Goal: Task Accomplishment & Management: Use online tool/utility

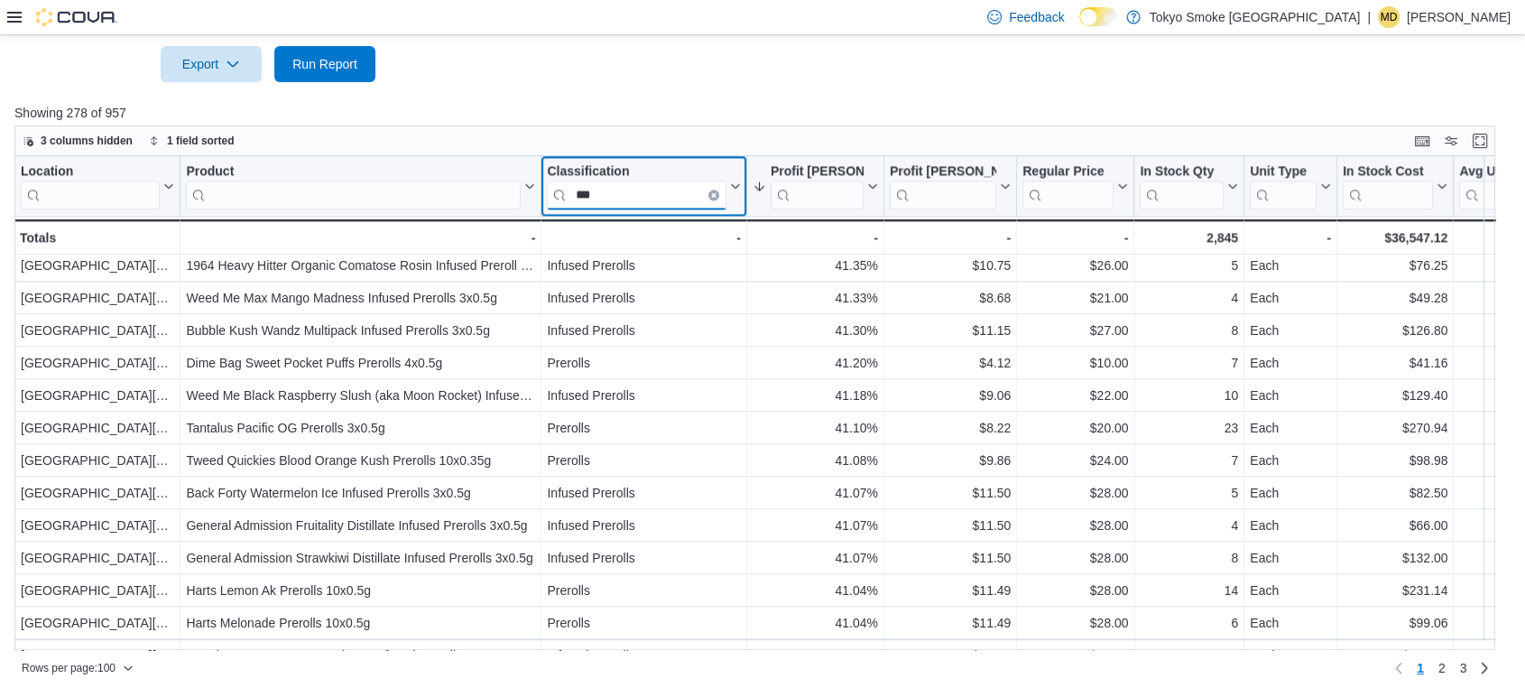
scroll to position [2862, 0]
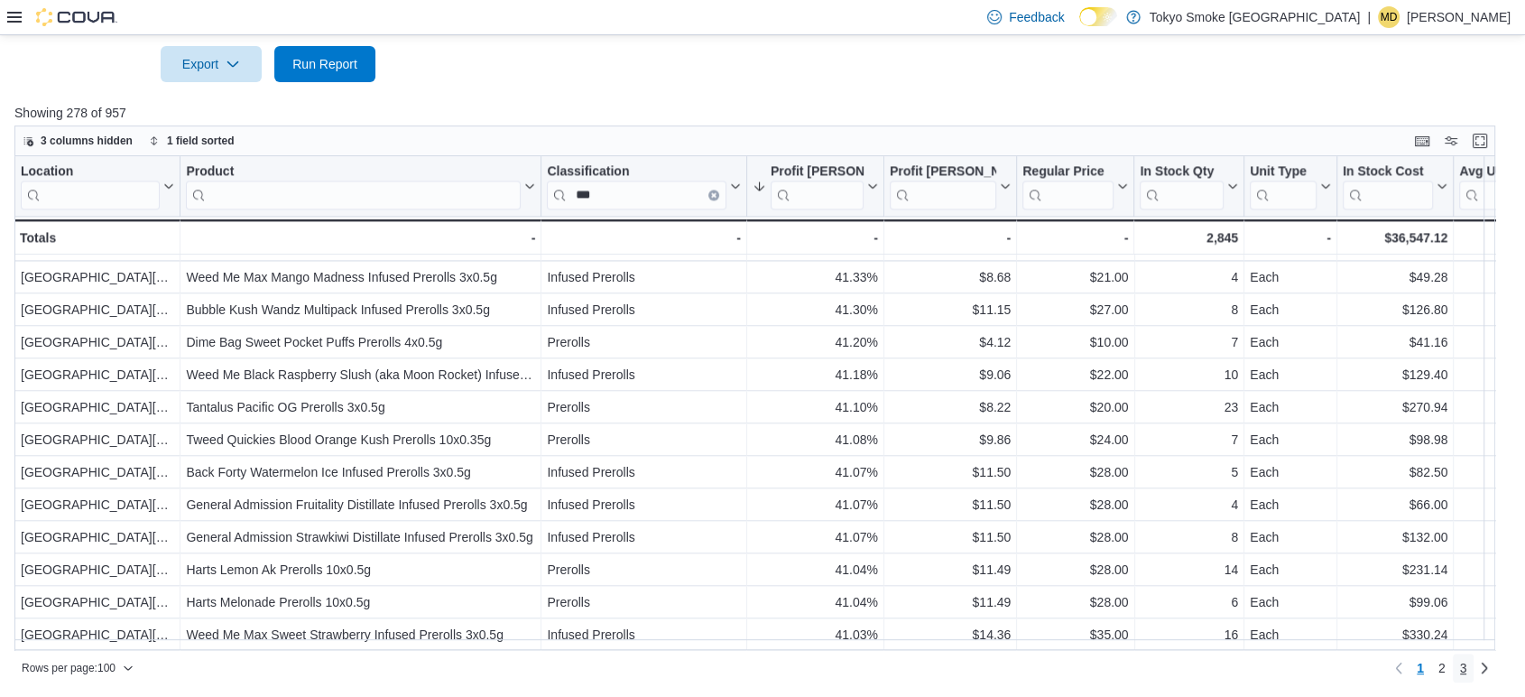
click at [1467, 668] on span "3" at bounding box center [1463, 668] width 7 height 18
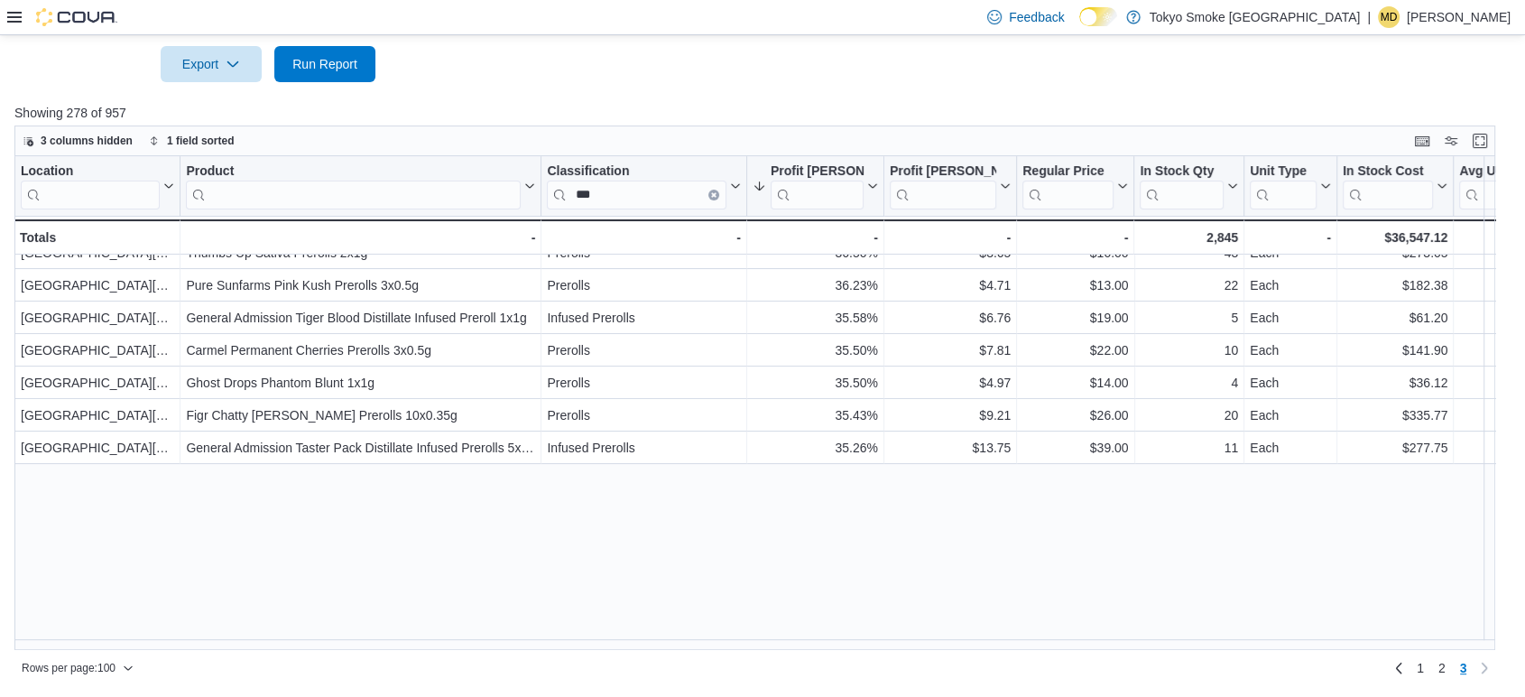
scroll to position [0, 0]
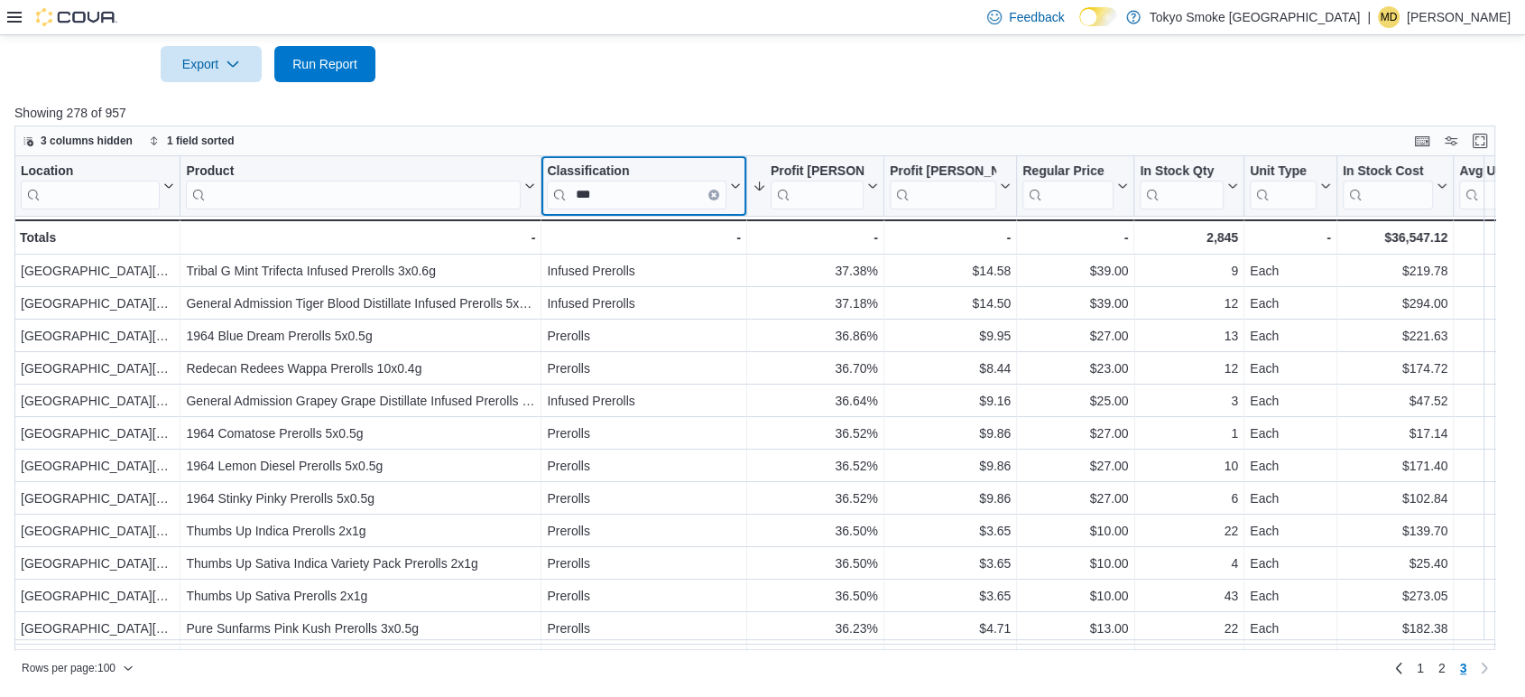
click at [715, 195] on icon "Clear input" at bounding box center [714, 194] width 4 height 4
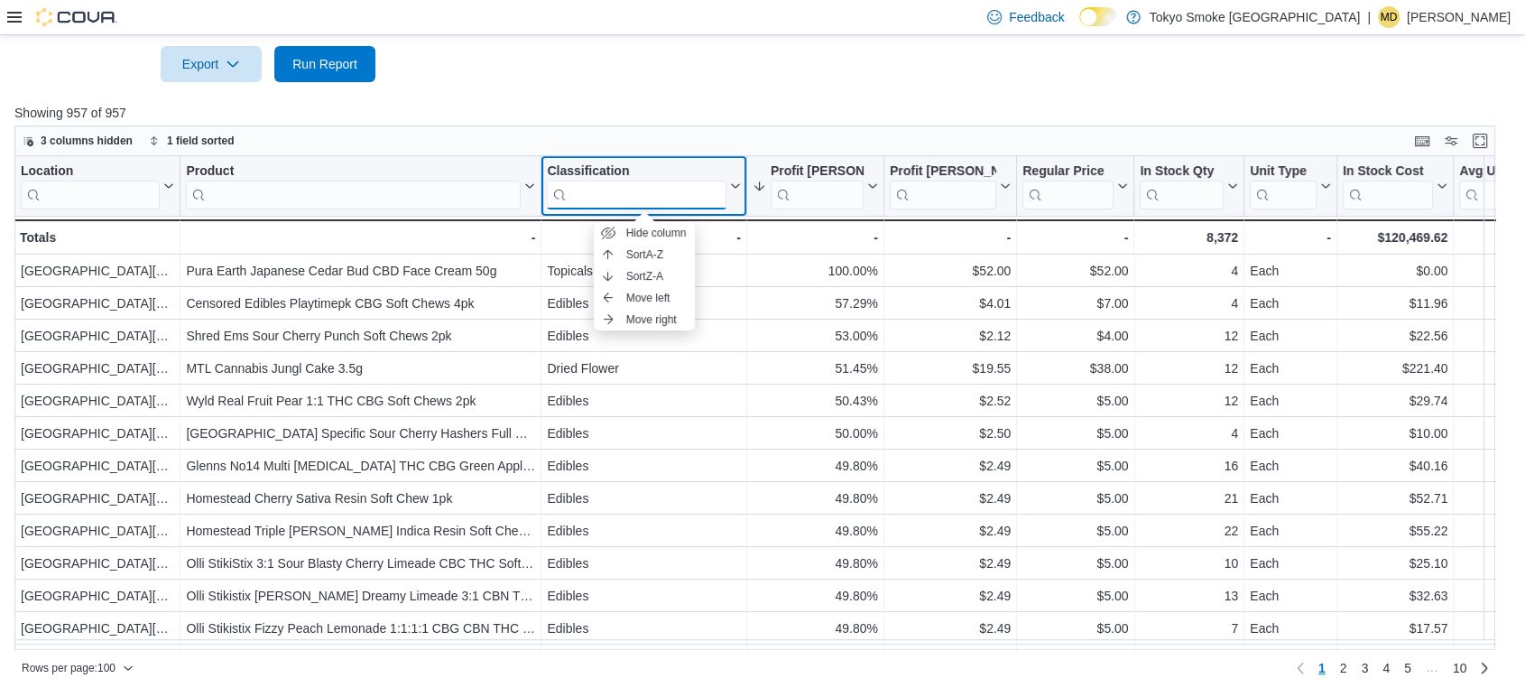
click at [642, 189] on input "search" at bounding box center [637, 194] width 180 height 29
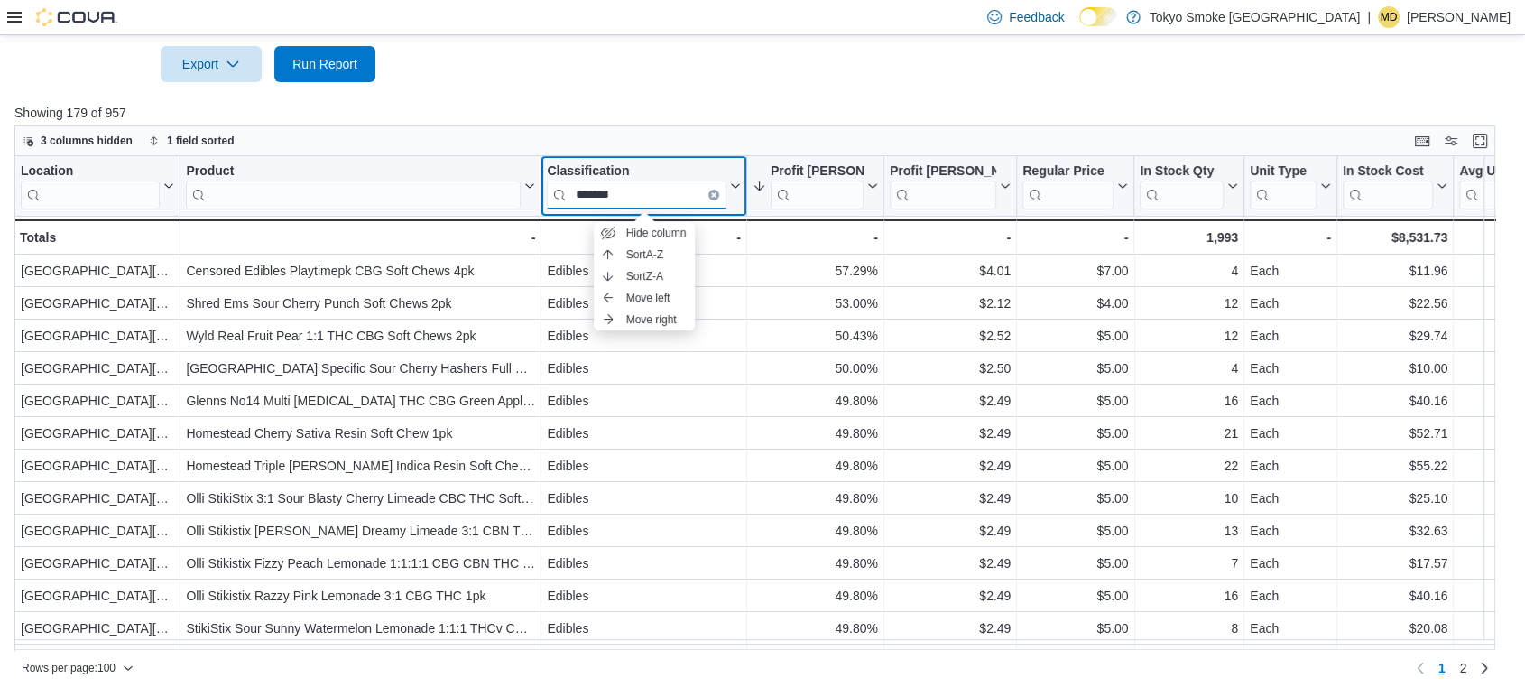
type input "*******"
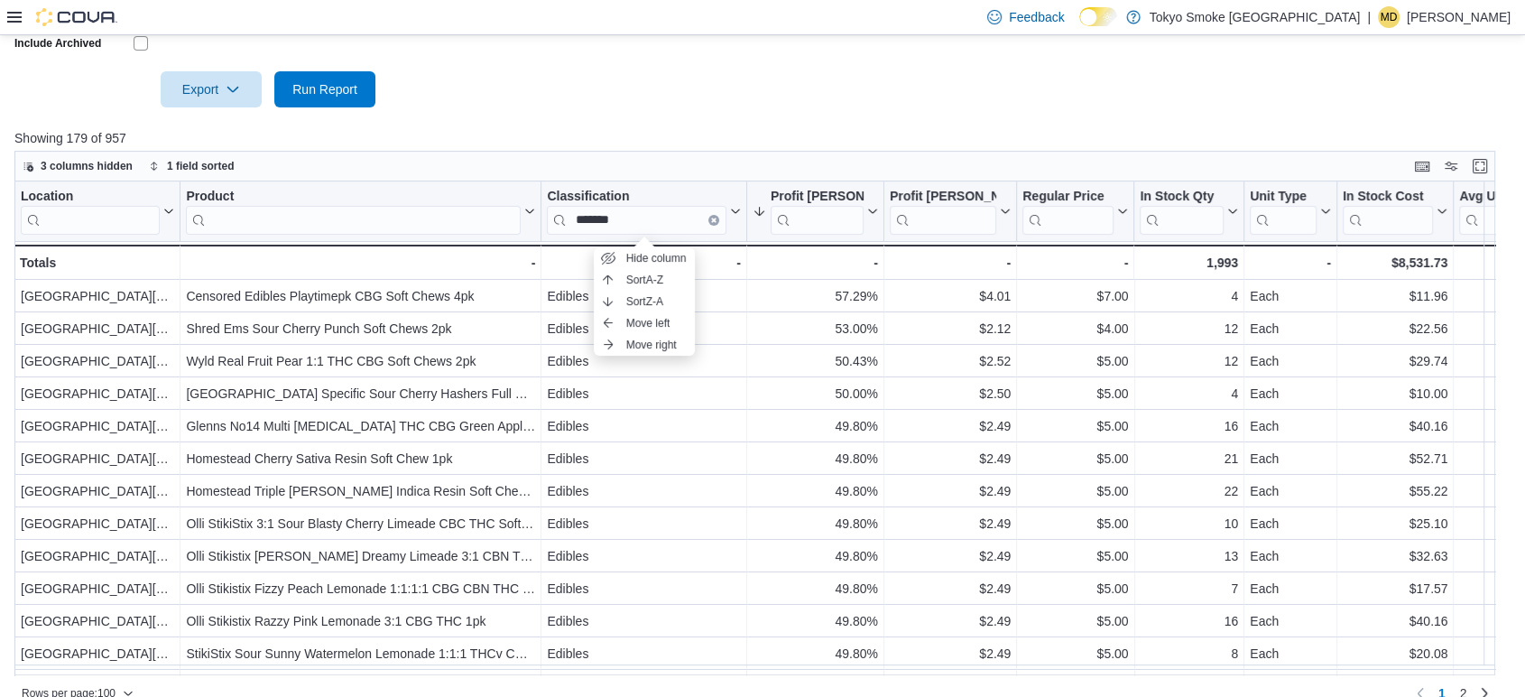
scroll to position [590, 0]
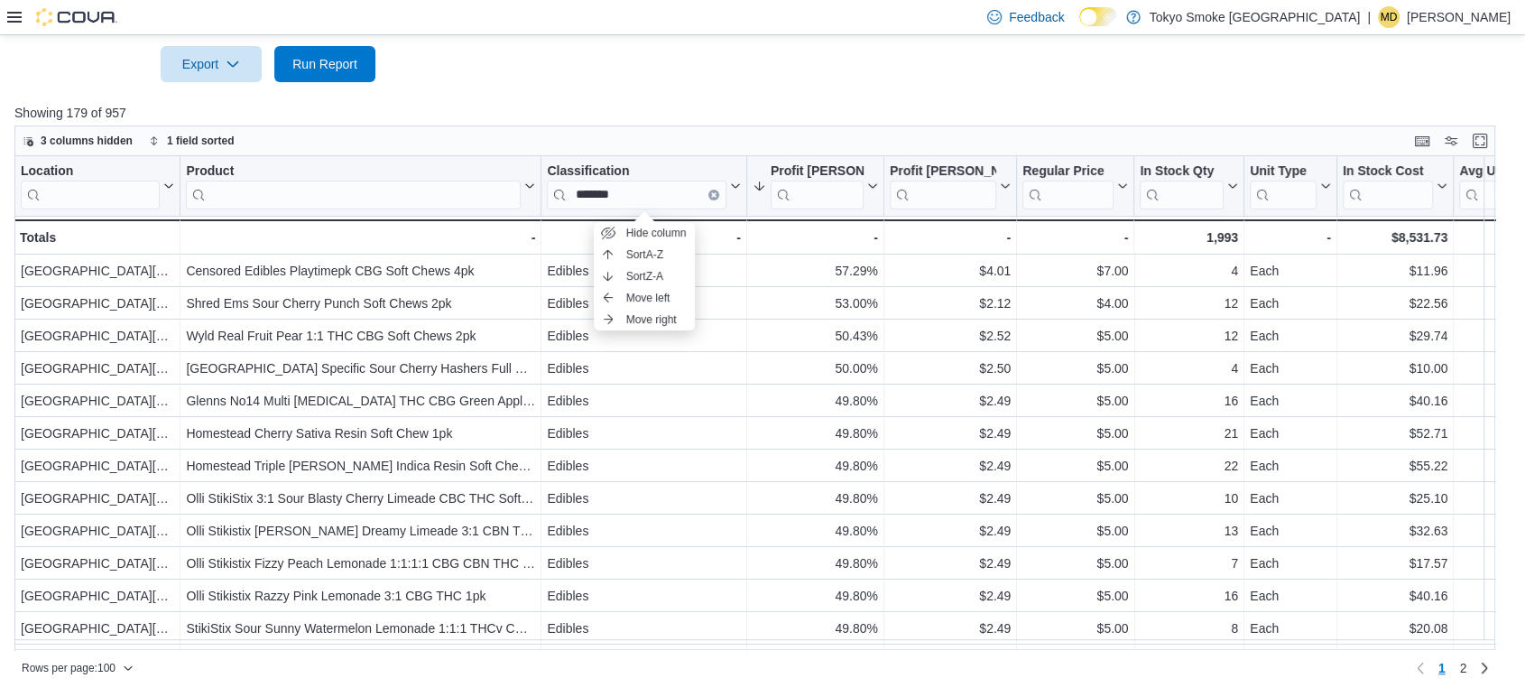
click at [745, 33] on div "Feedback Dark Mode Tokyo Smoke [GEOGRAPHIC_DATA] | MD [PERSON_NAME]" at bounding box center [762, 17] width 1525 height 35
click at [711, 192] on icon "Clear input" at bounding box center [713, 193] width 5 height 5
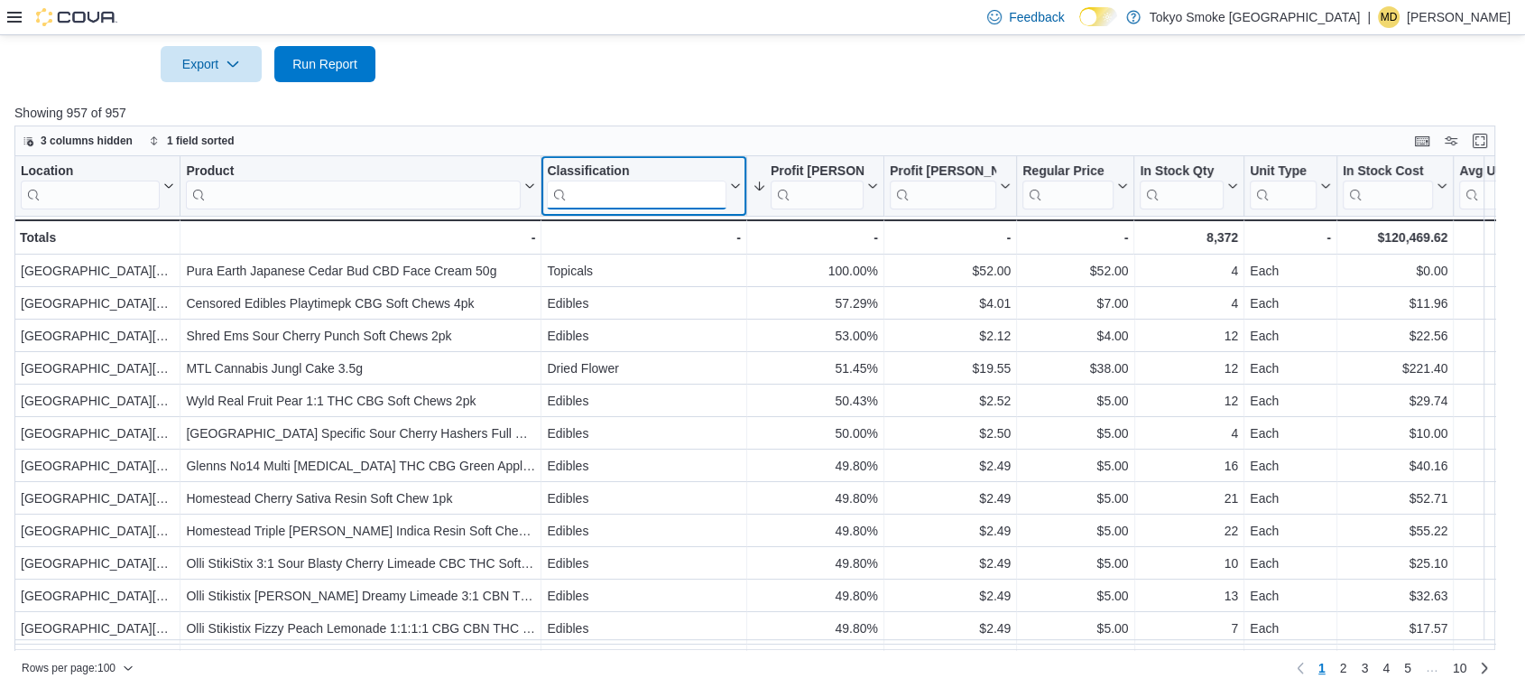
click at [666, 195] on input "search" at bounding box center [637, 194] width 180 height 29
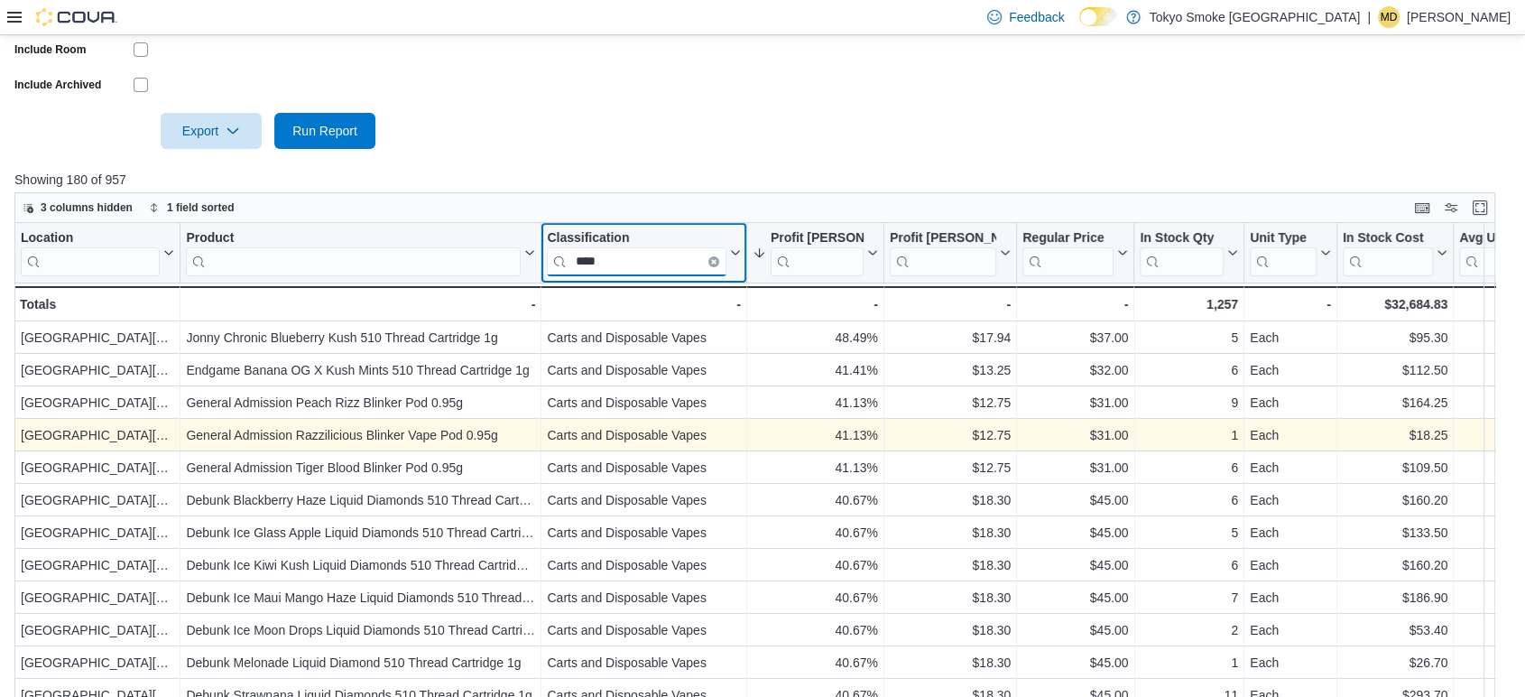
scroll to position [490, 0]
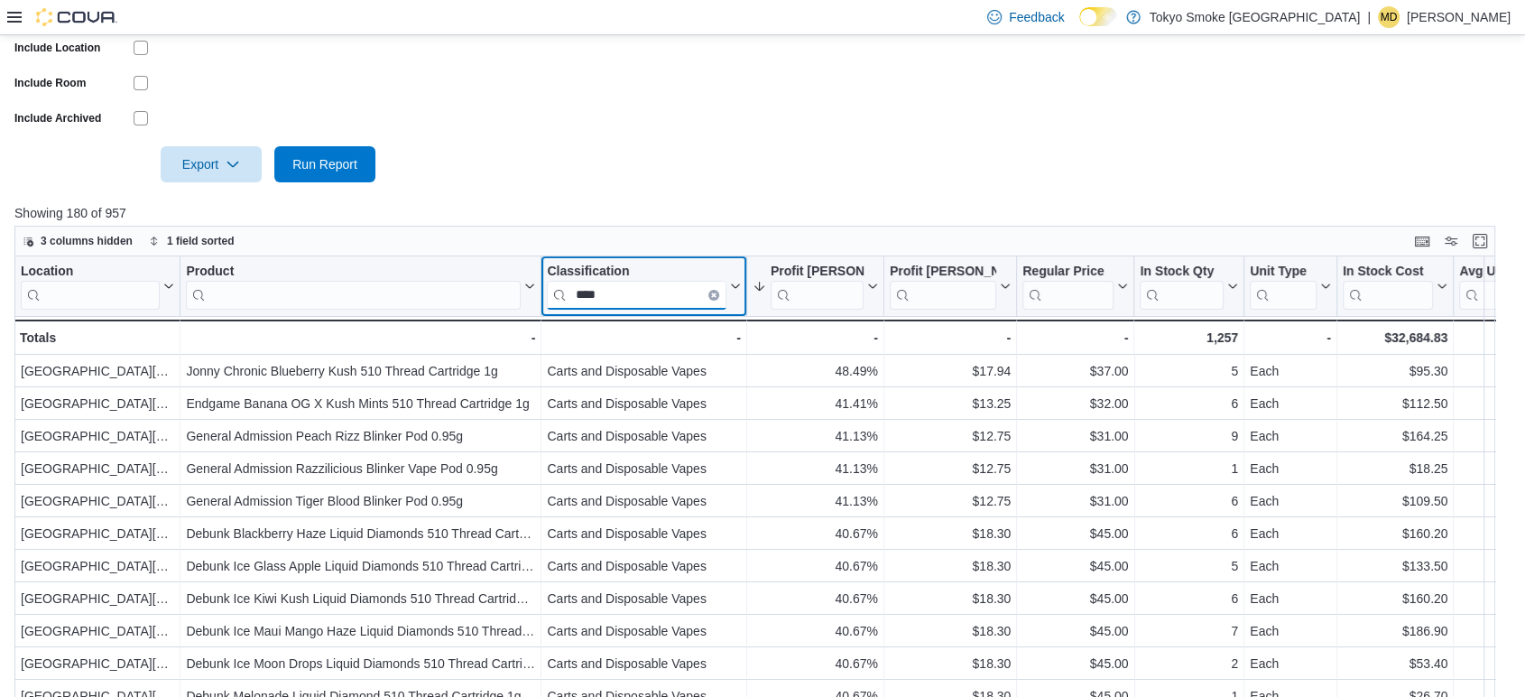
type input "****"
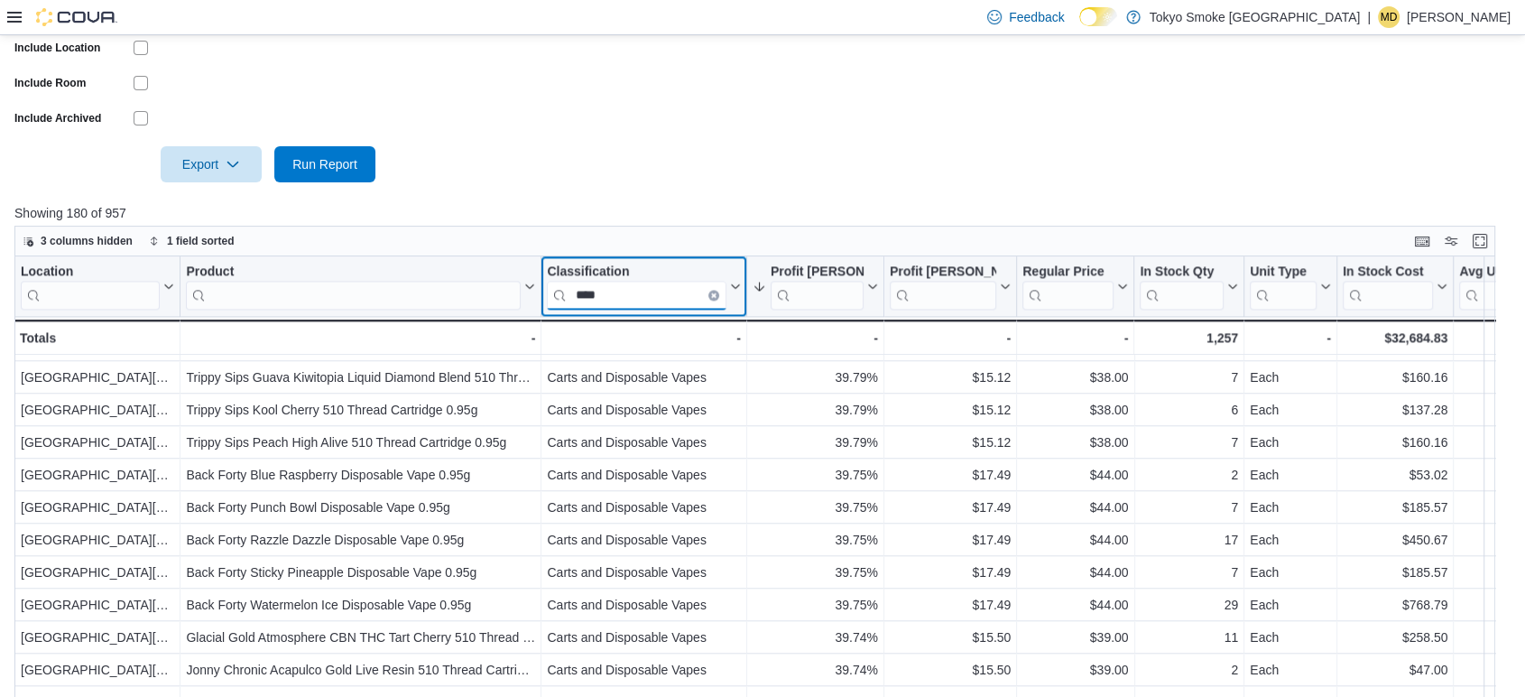
scroll to position [590, 0]
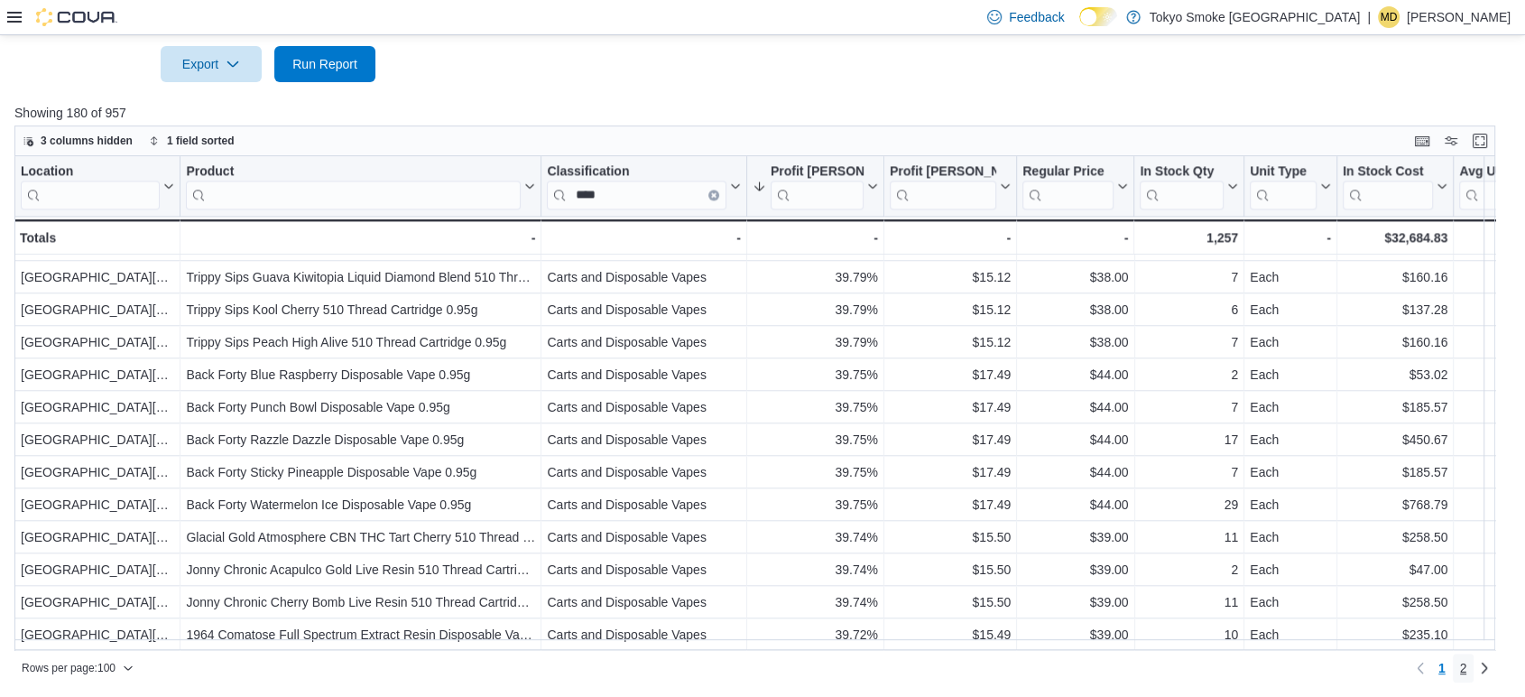
click at [1474, 670] on link "2" at bounding box center [1464, 667] width 22 height 29
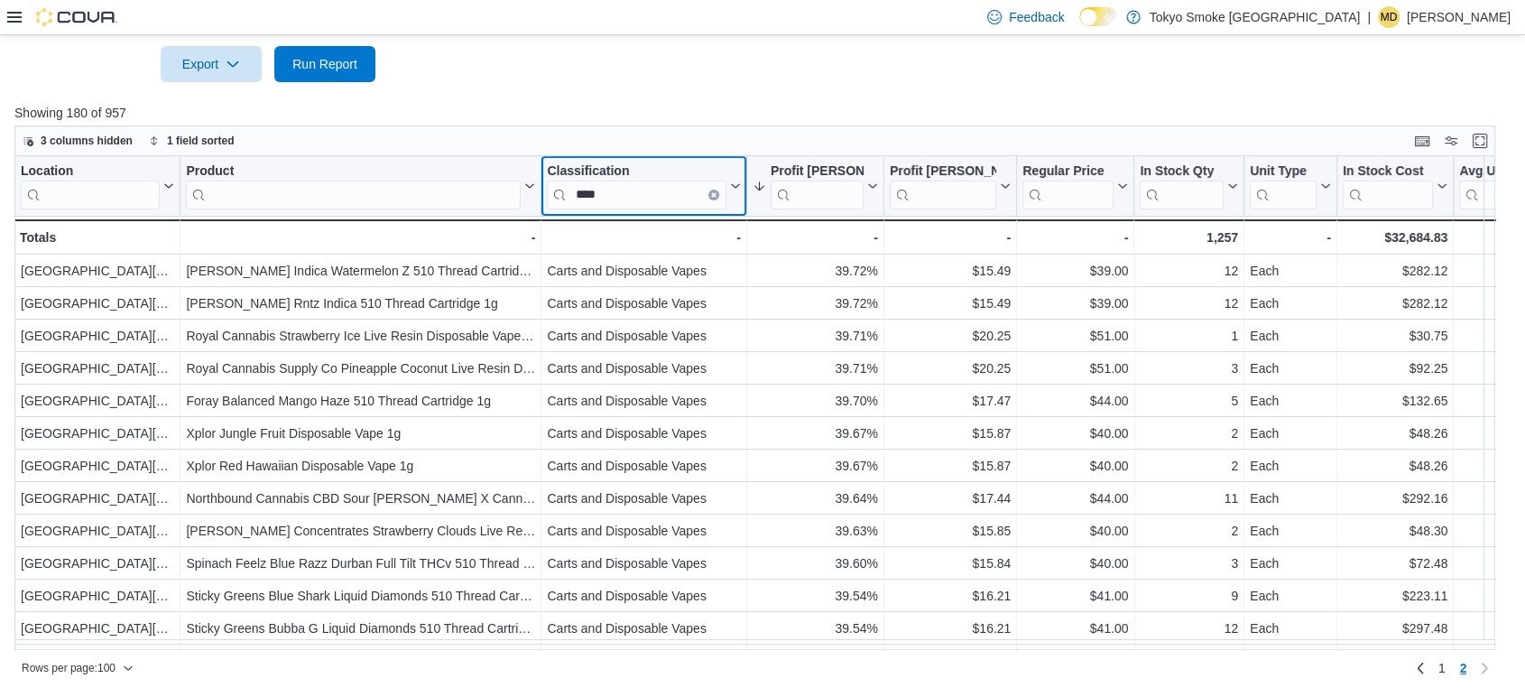
click at [716, 196] on icon "Clear input" at bounding box center [713, 193] width 5 height 5
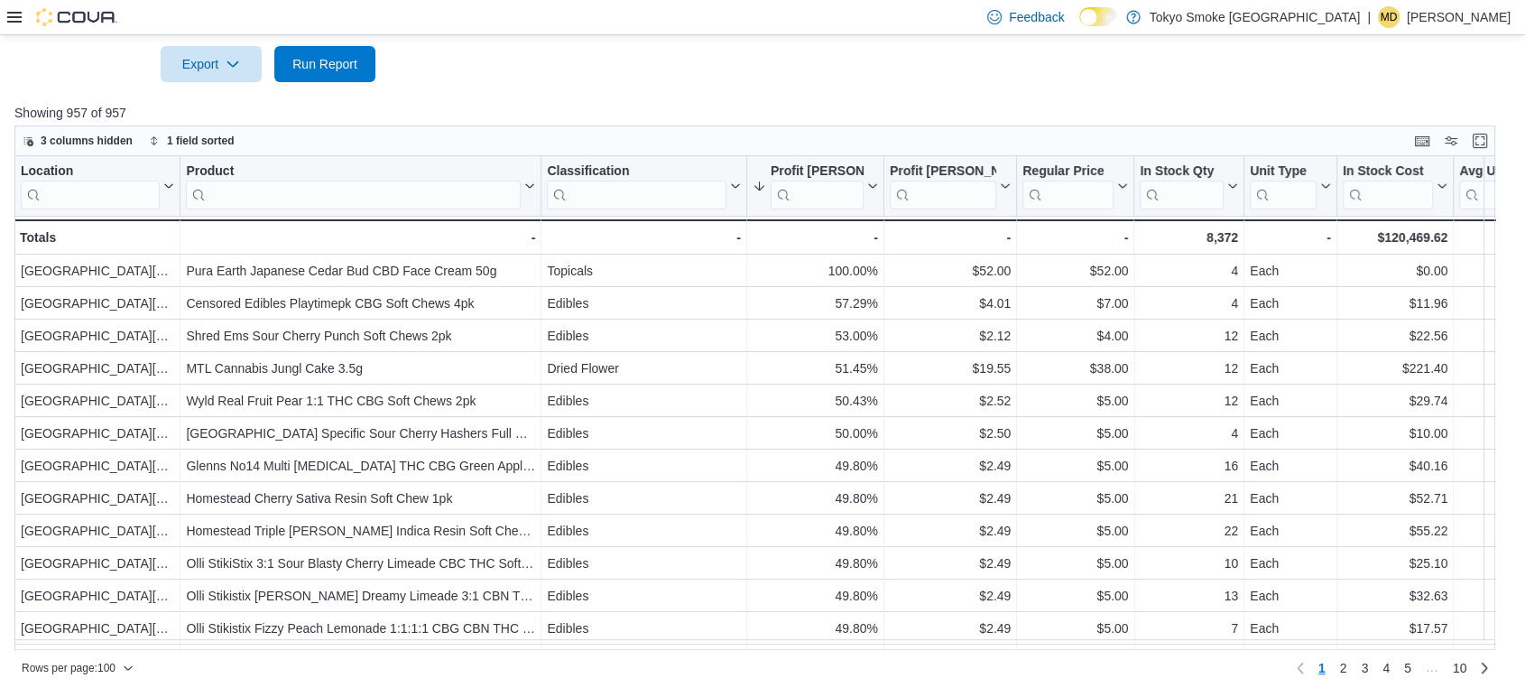
click at [627, 42] on div at bounding box center [762, 39] width 1496 height 14
click at [616, 183] on input "search" at bounding box center [637, 194] width 180 height 29
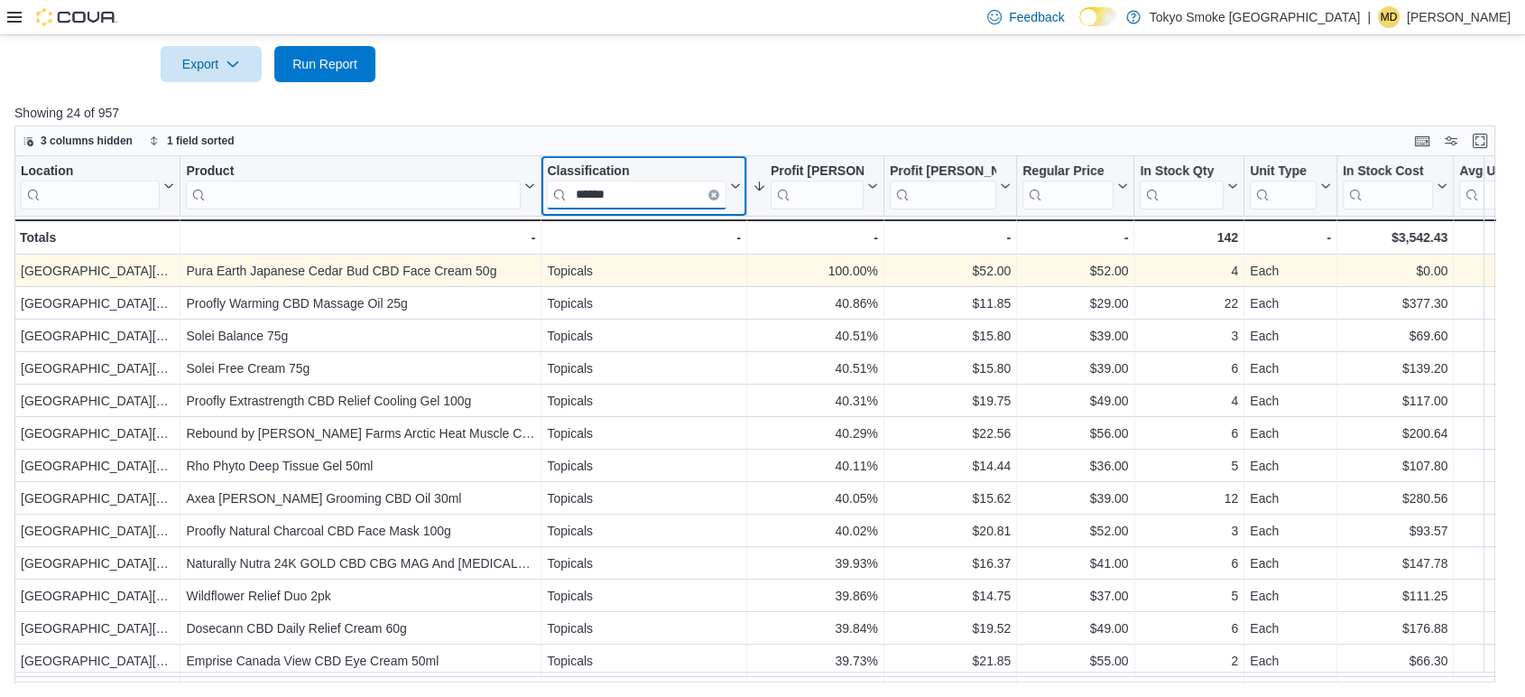
type input "*******"
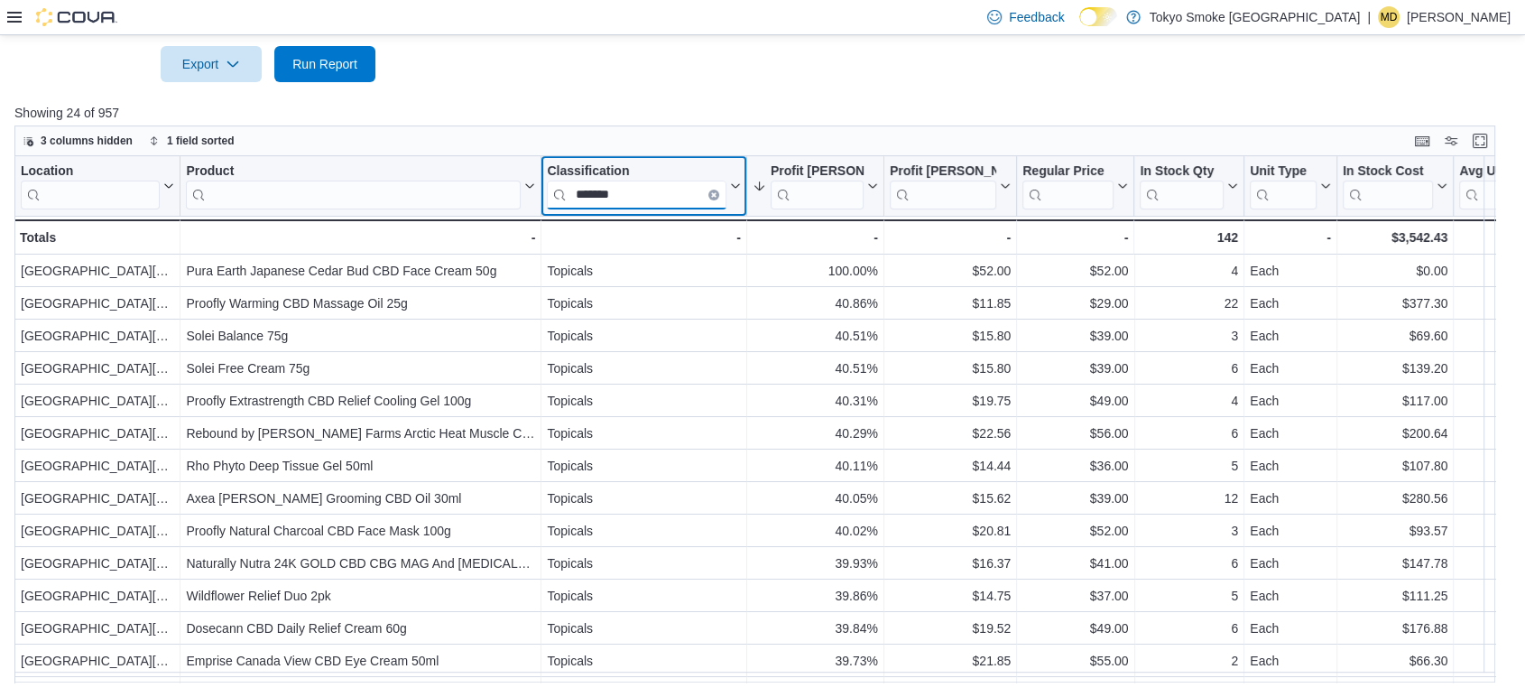
click at [628, 191] on input "*******" at bounding box center [637, 194] width 180 height 29
click at [631, 191] on input "*******" at bounding box center [637, 194] width 180 height 29
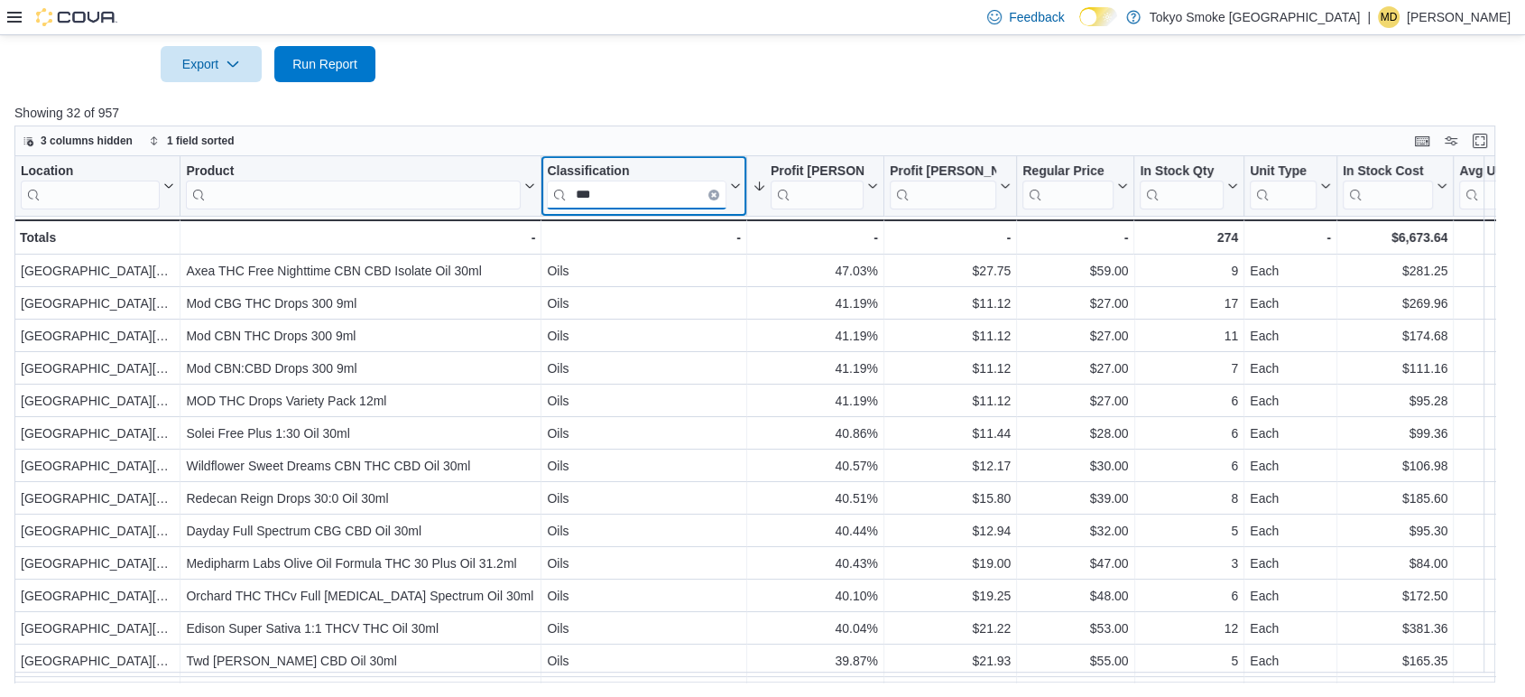
type input "***"
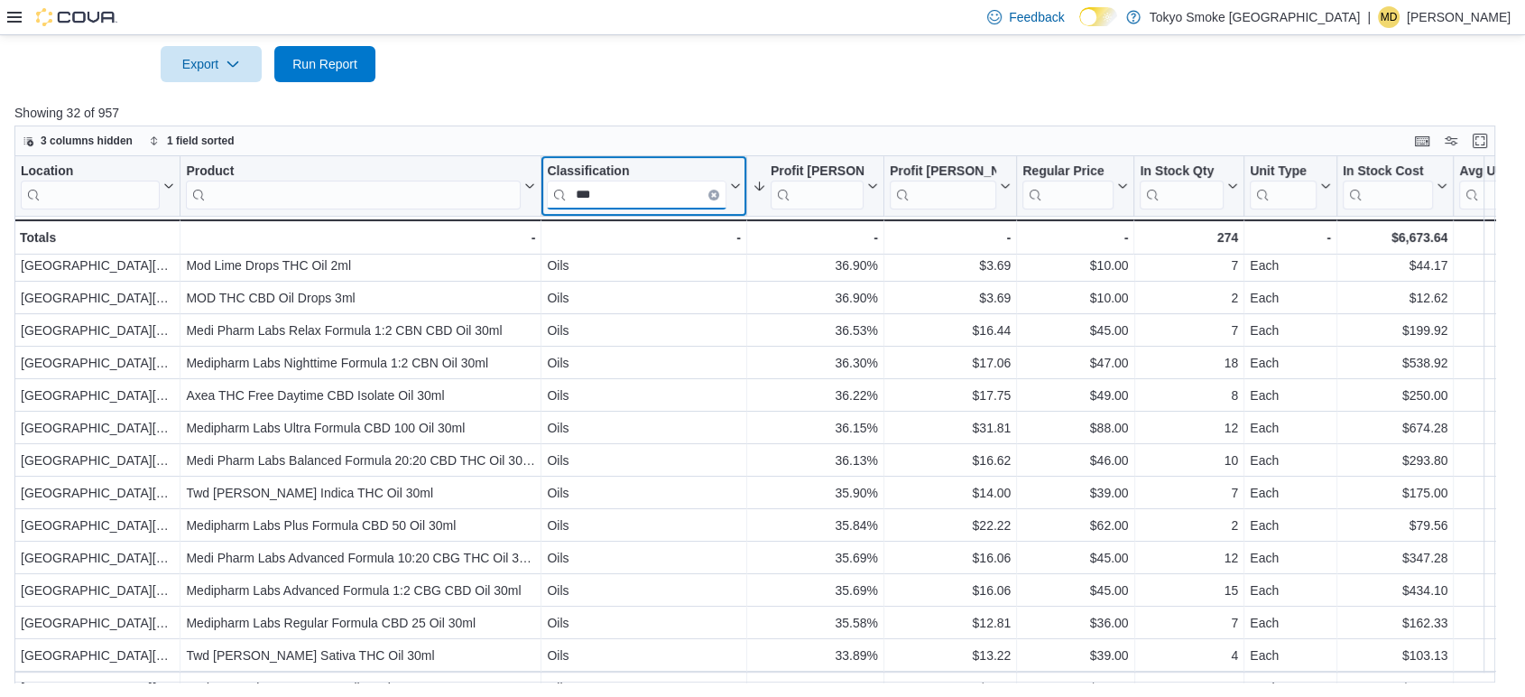
scroll to position [621, 0]
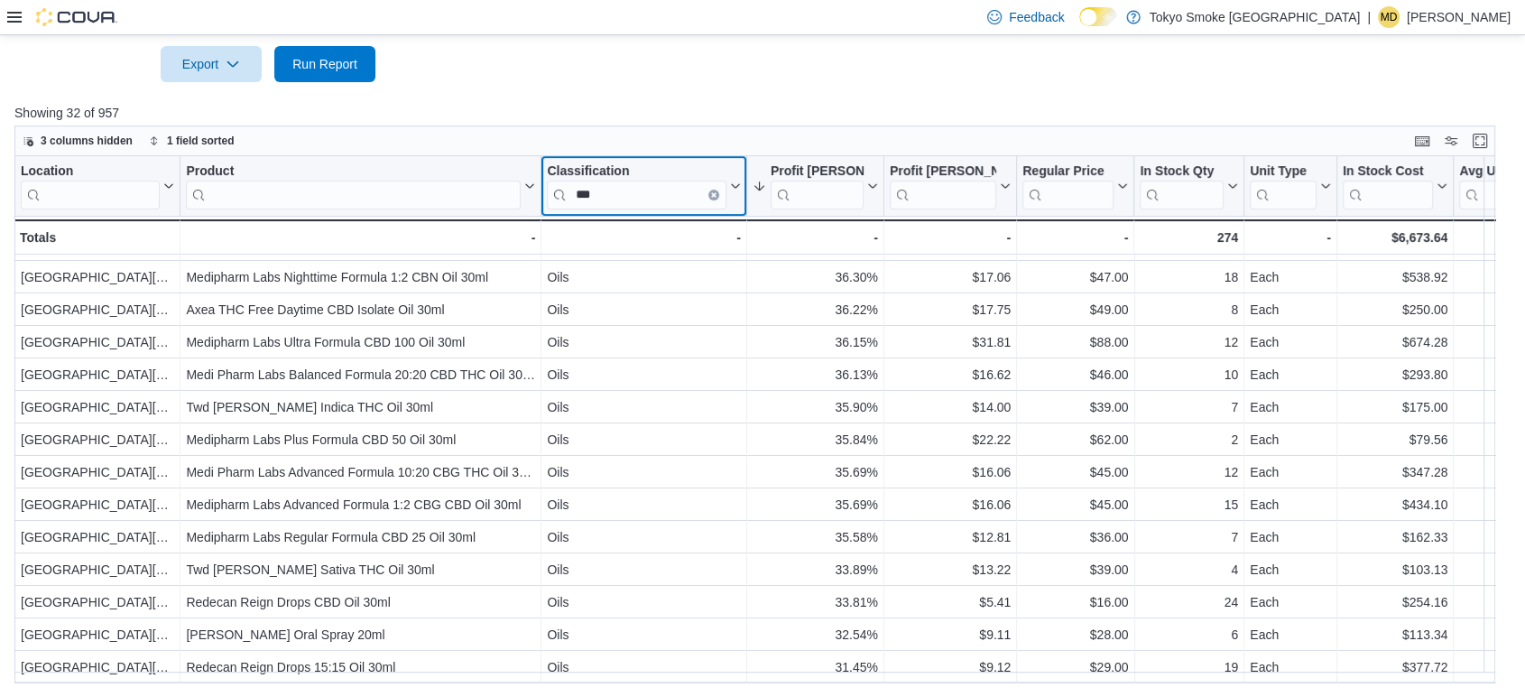
click at [711, 191] on icon "Clear input" at bounding box center [713, 193] width 5 height 5
click at [664, 192] on input "search" at bounding box center [637, 194] width 180 height 29
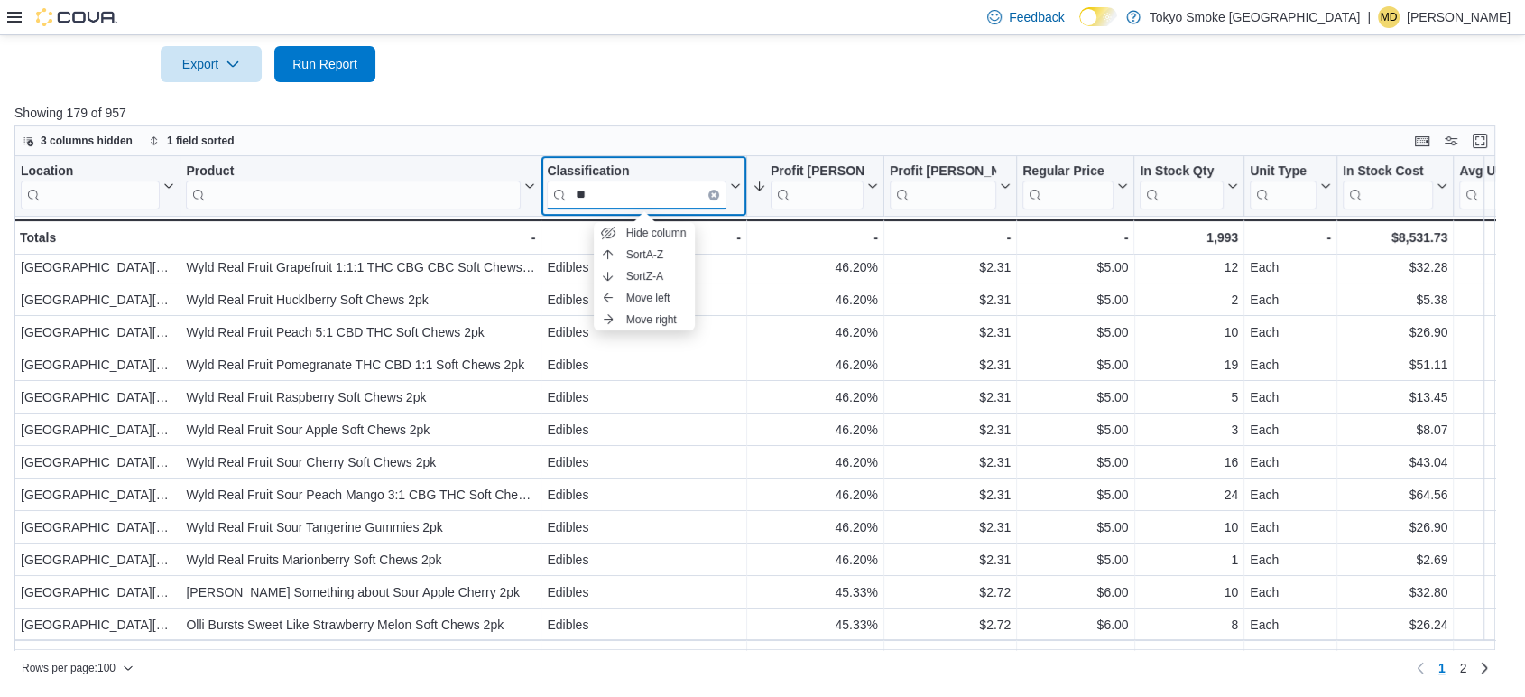
type input "*"
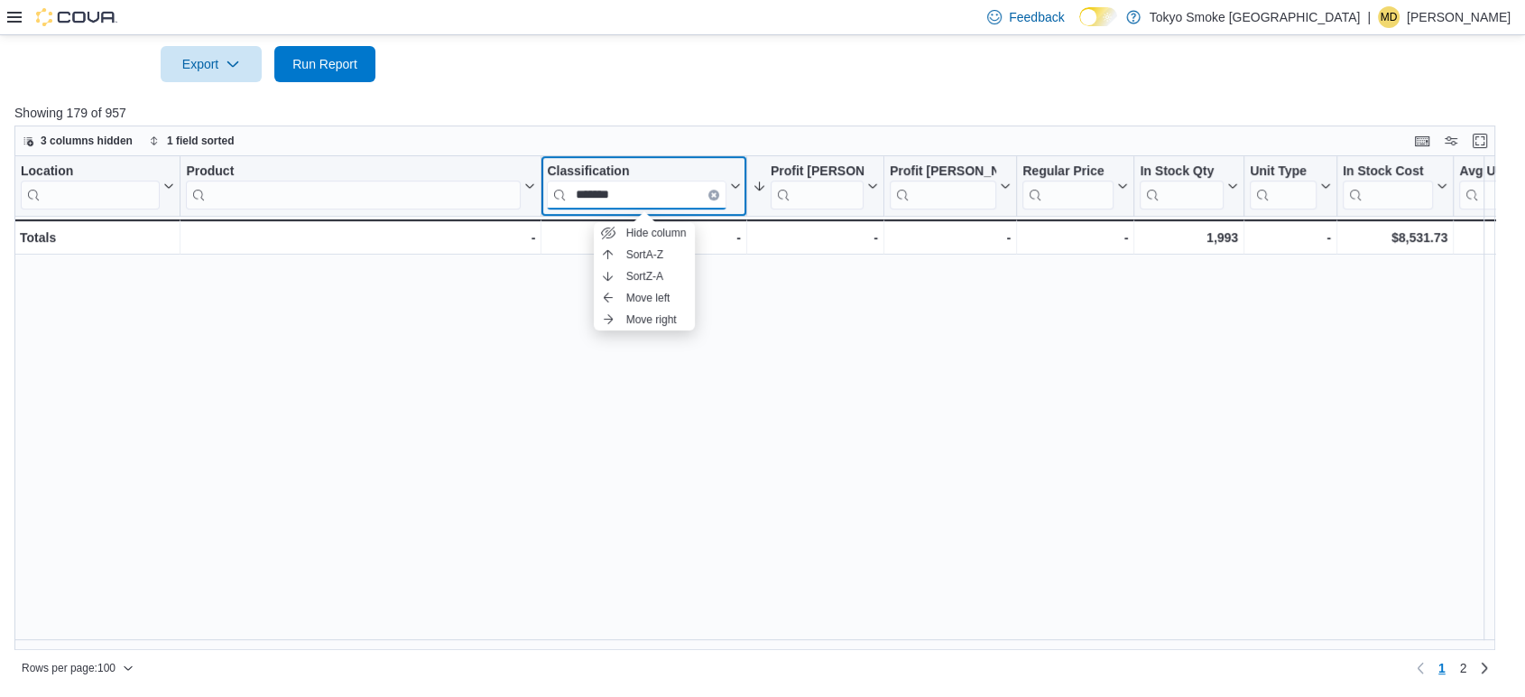
scroll to position [1724, 0]
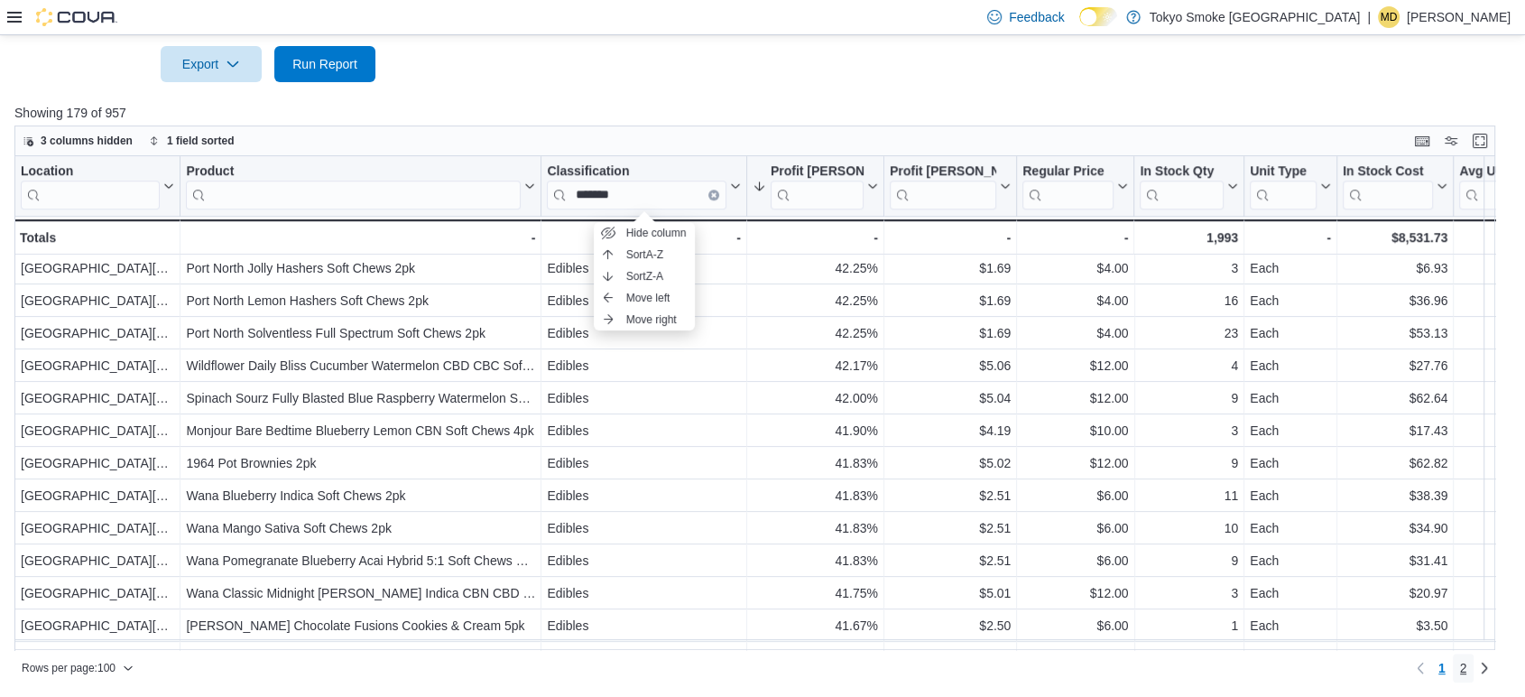
click at [1467, 674] on span "2" at bounding box center [1463, 668] width 7 height 18
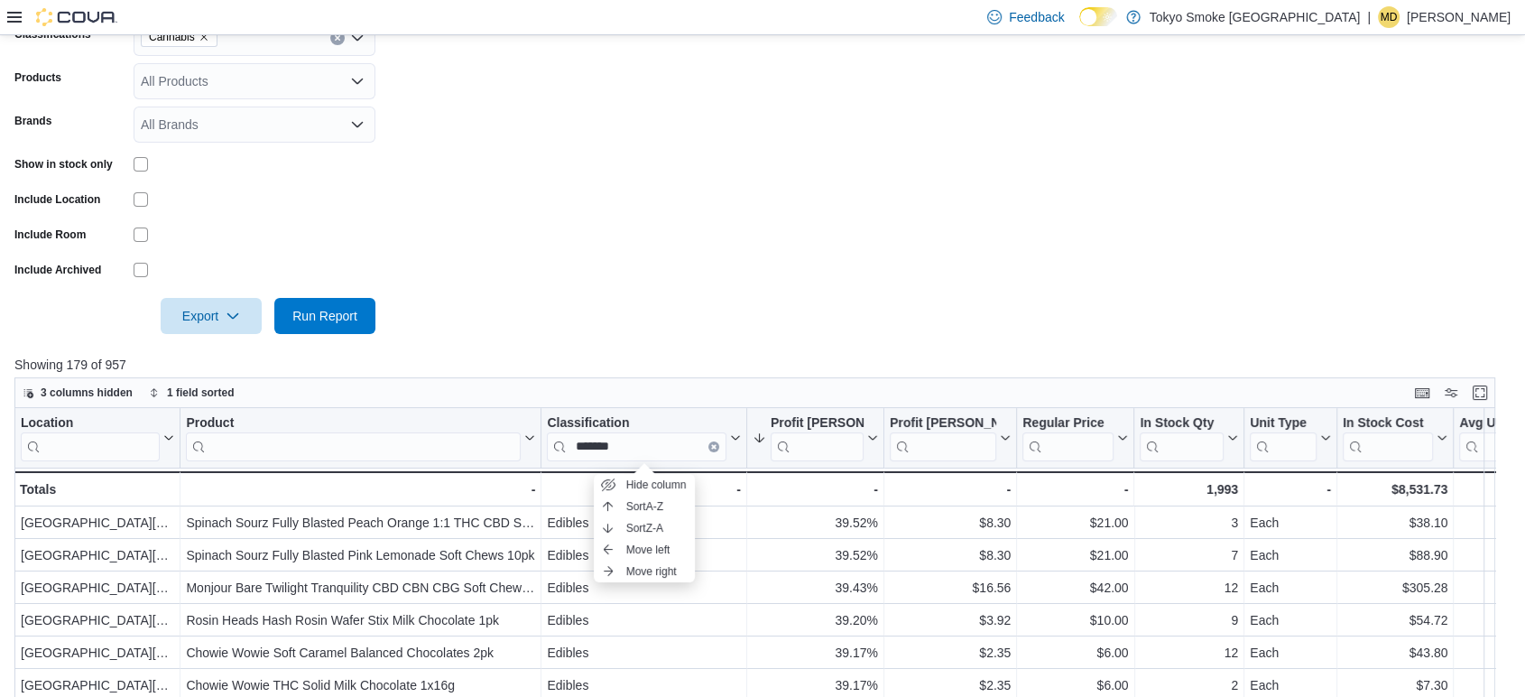
scroll to position [590, 0]
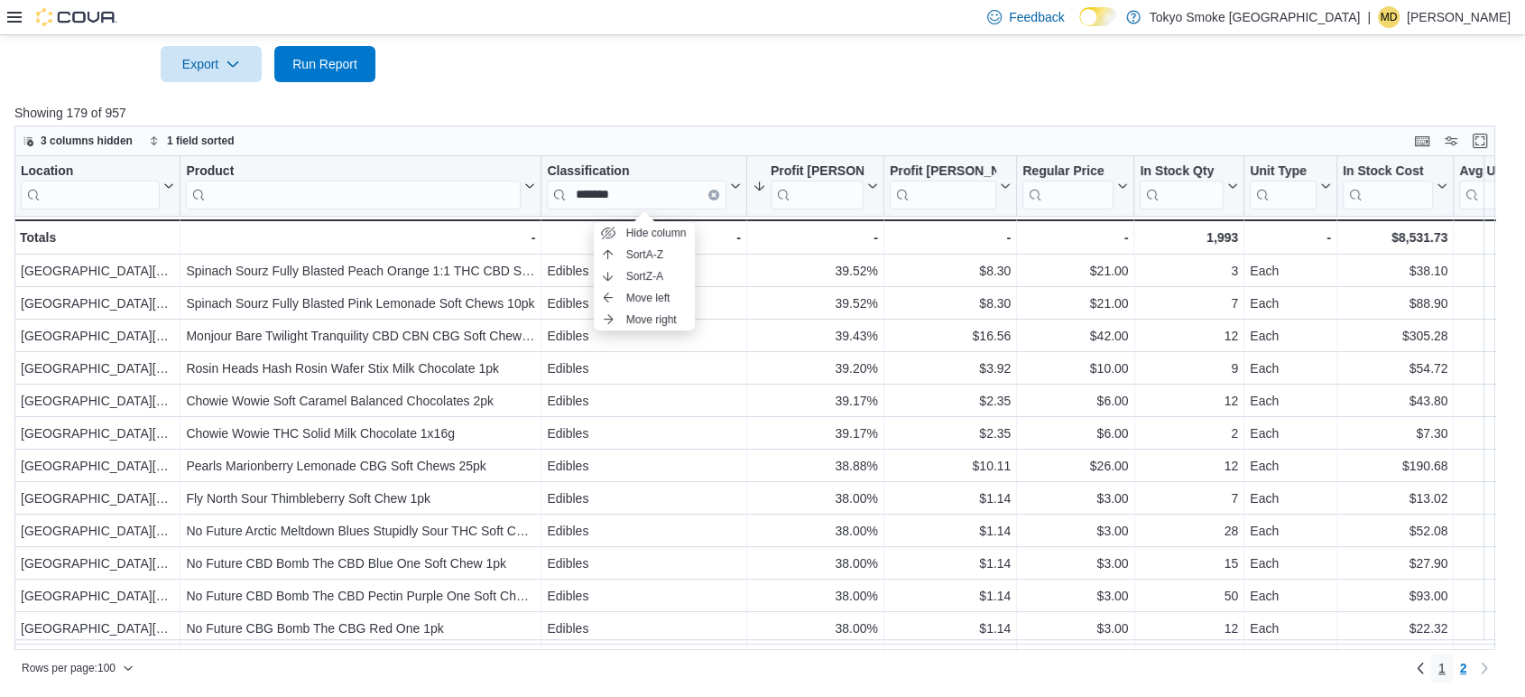
click at [1453, 662] on link "1" at bounding box center [1442, 667] width 22 height 29
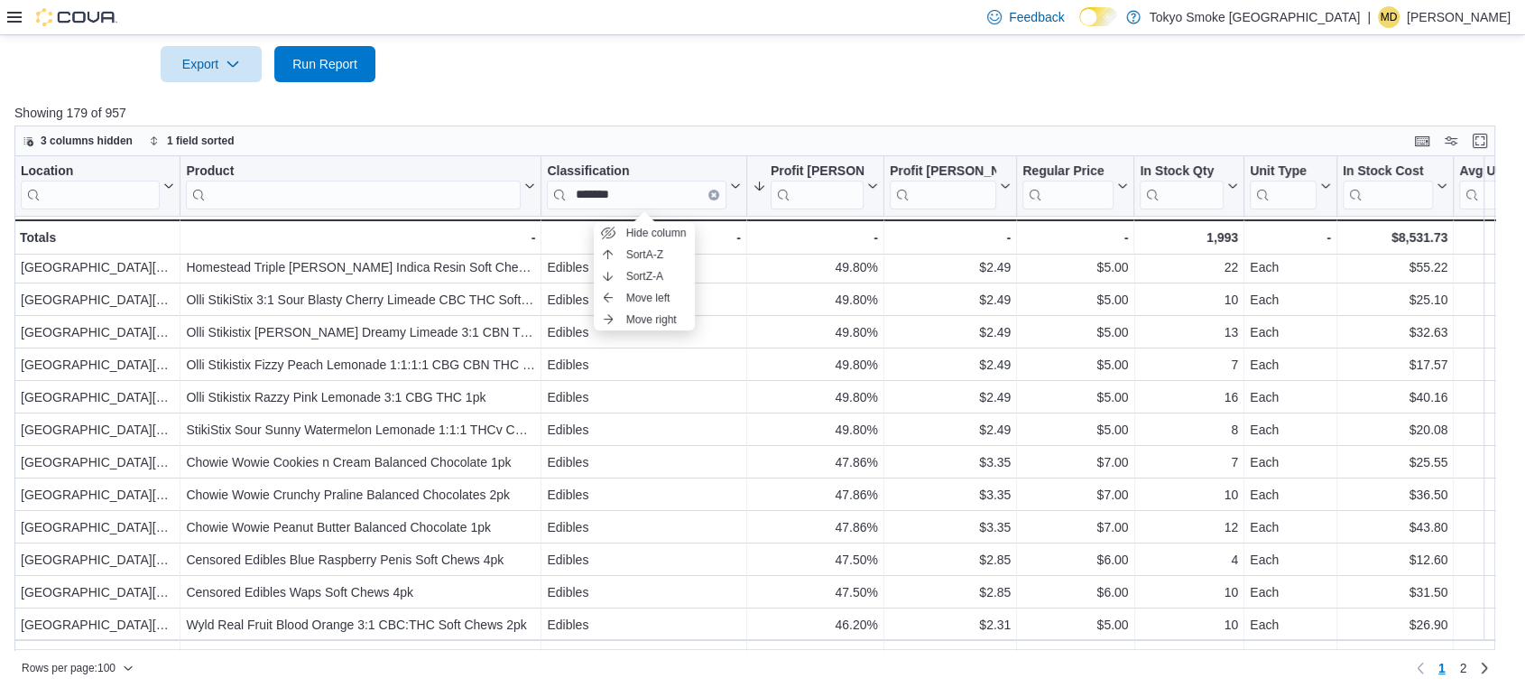
scroll to position [200, 0]
click at [619, 201] on input "*******" at bounding box center [637, 194] width 180 height 29
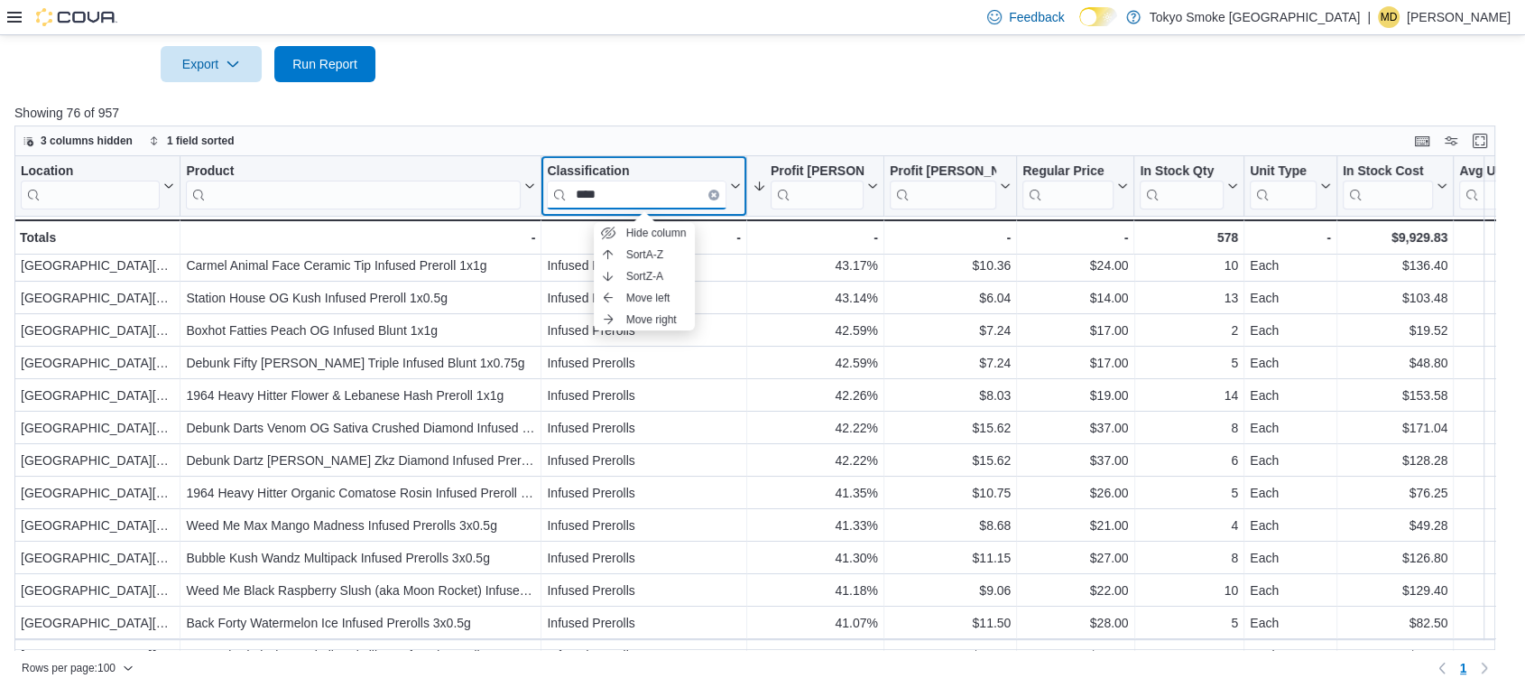
type input "****"
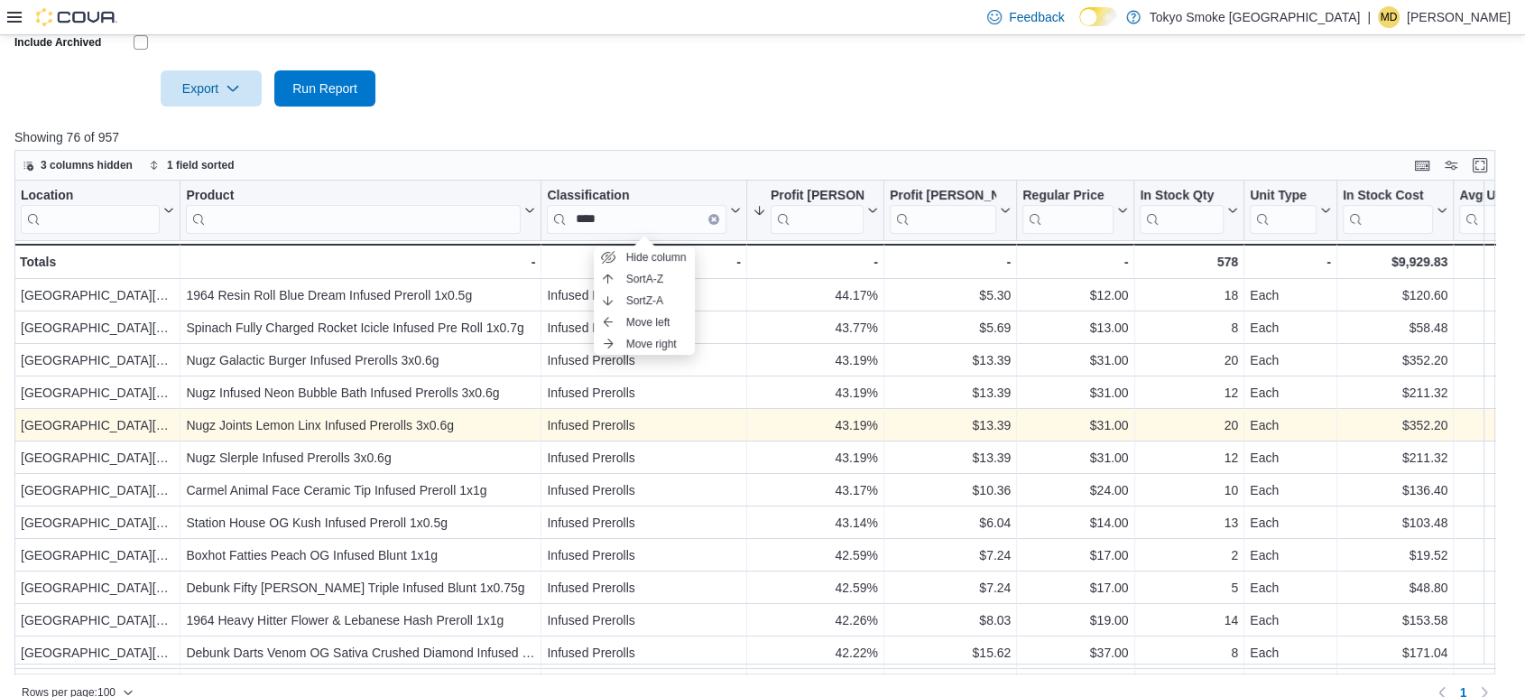
scroll to position [590, 0]
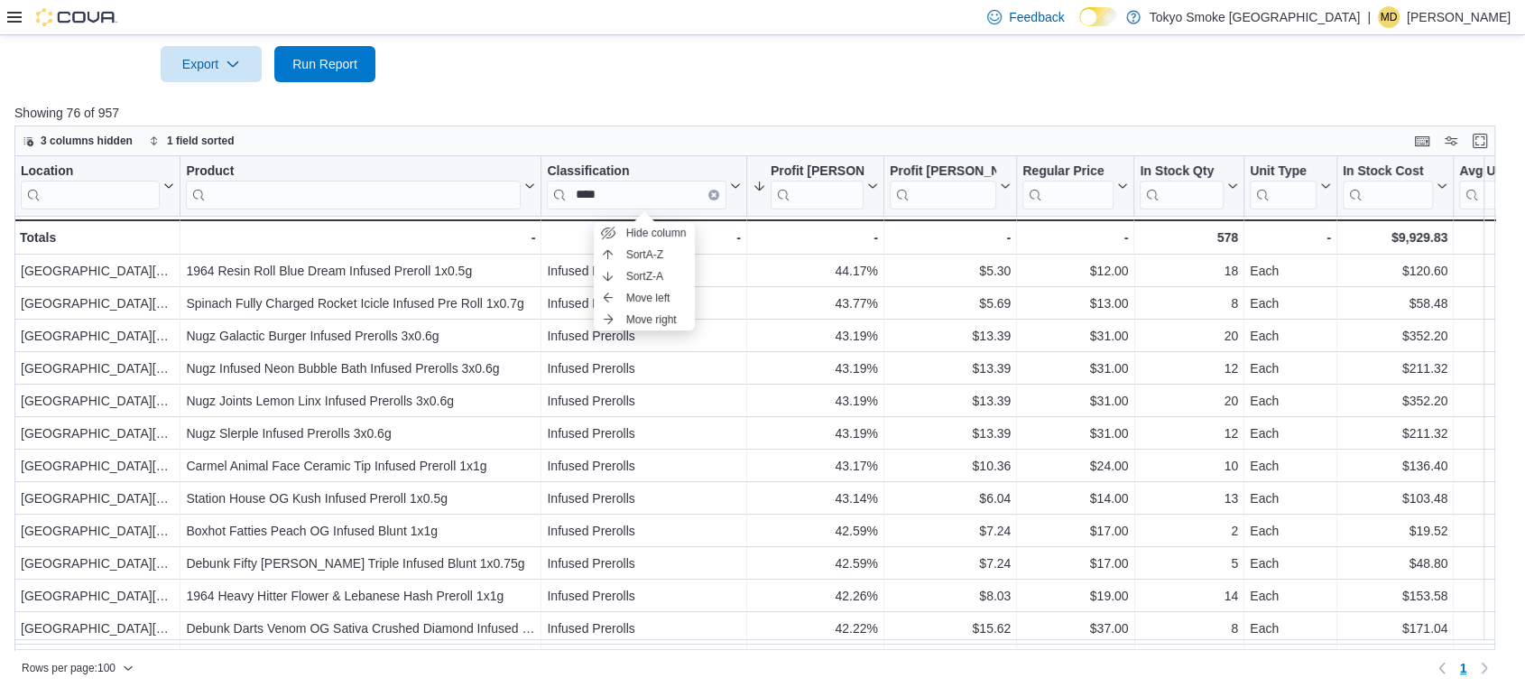
click at [641, 162] on div "Classification" at bounding box center [637, 170] width 180 height 17
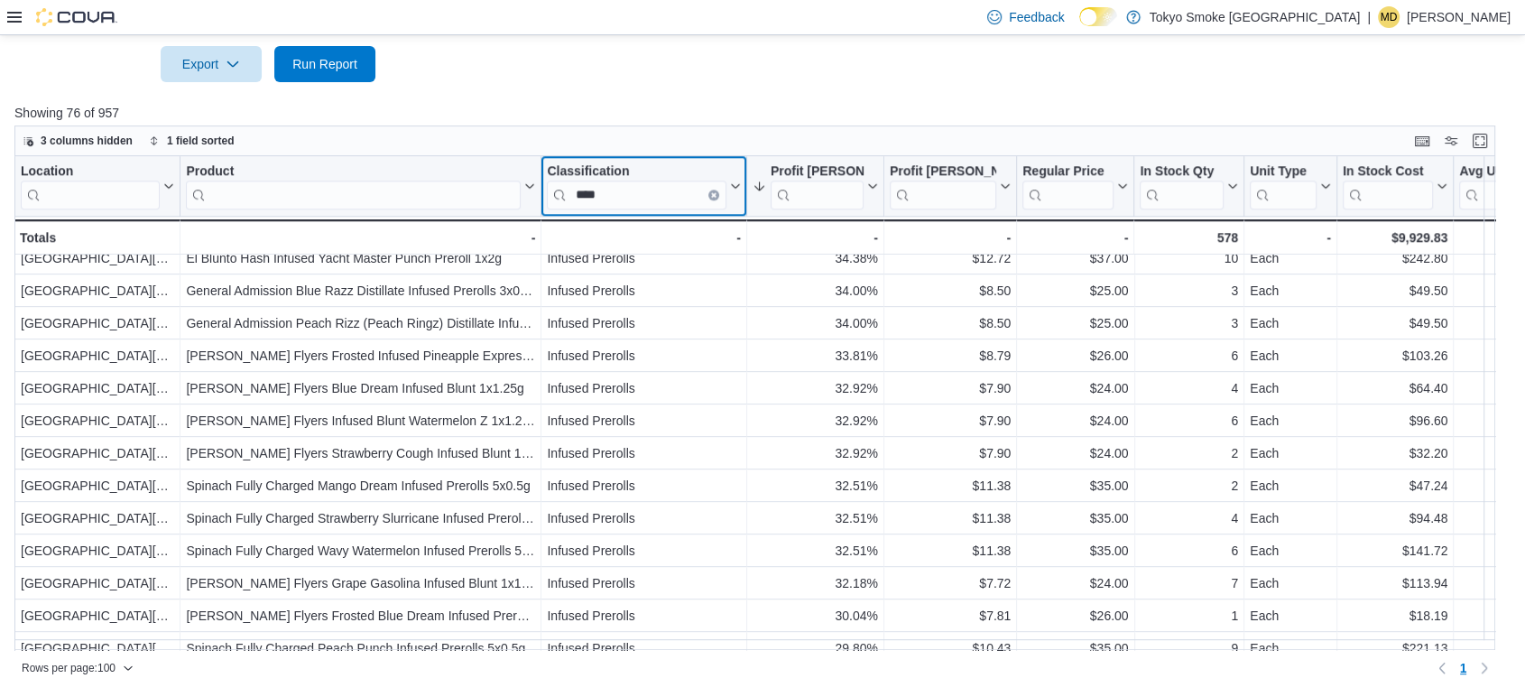
scroll to position [2083, 0]
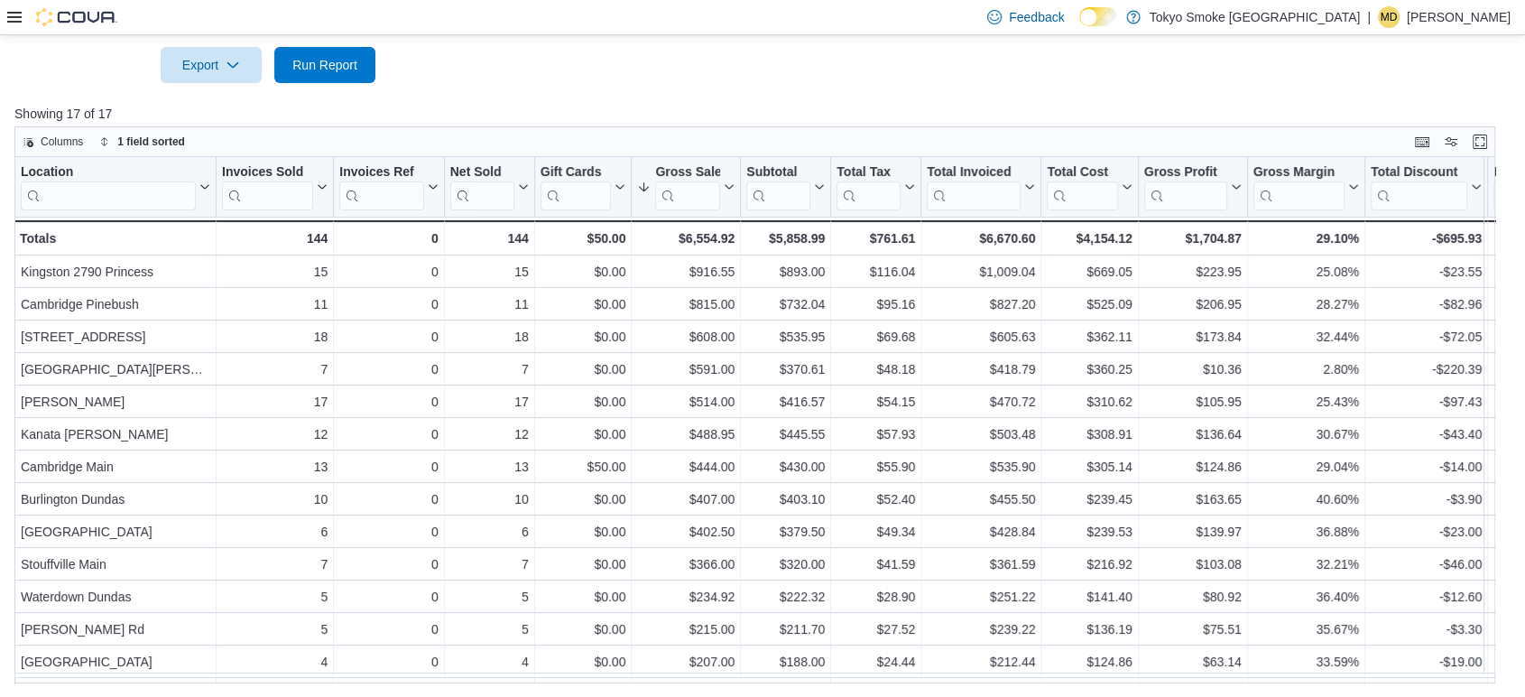
scroll to position [578, 0]
click at [325, 60] on span "Run Report" at bounding box center [324, 64] width 65 height 18
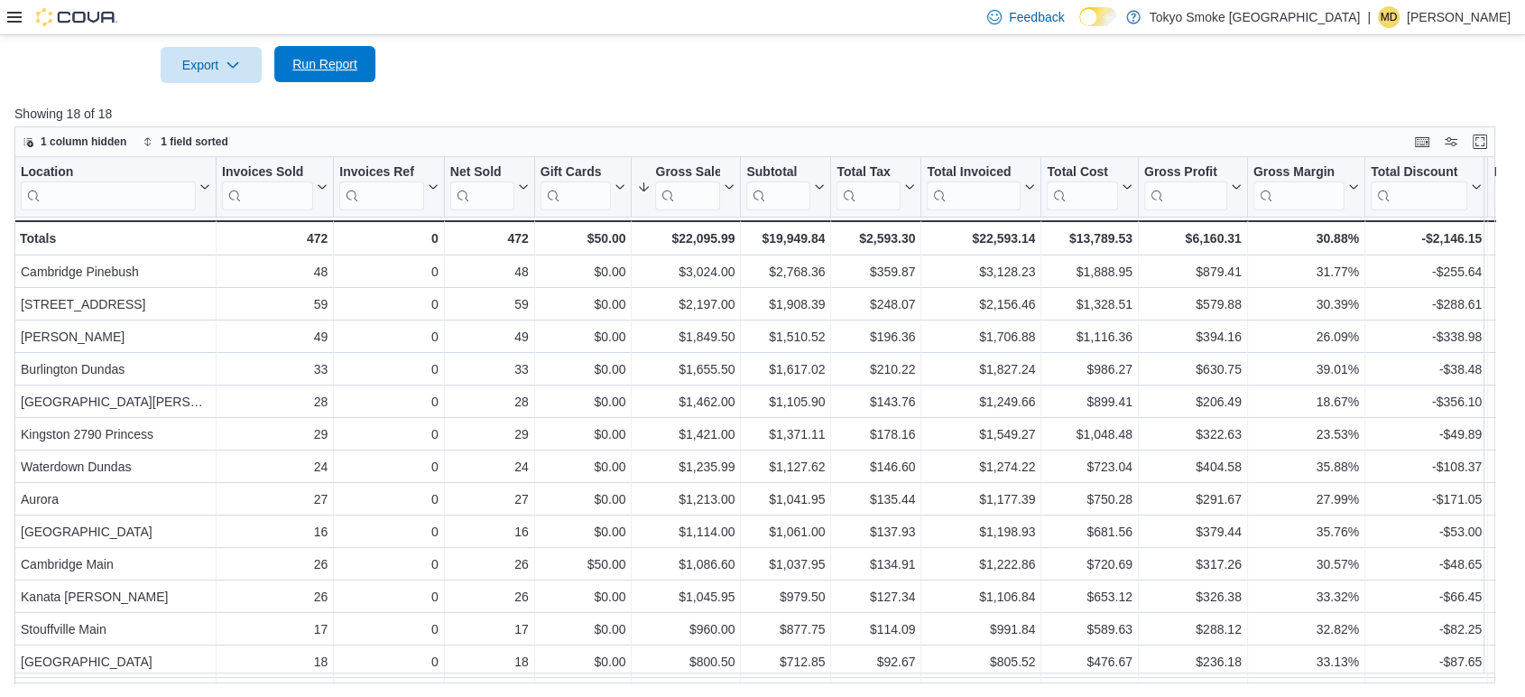
click at [354, 68] on span "Run Report" at bounding box center [324, 64] width 65 height 18
click at [210, 62] on span "Export" at bounding box center [210, 64] width 79 height 36
drag, startPoint x: 319, startPoint y: 60, endPoint x: 583, endPoint y: 60, distance: 263.5
click at [325, 60] on span "Run Report" at bounding box center [324, 65] width 65 height 18
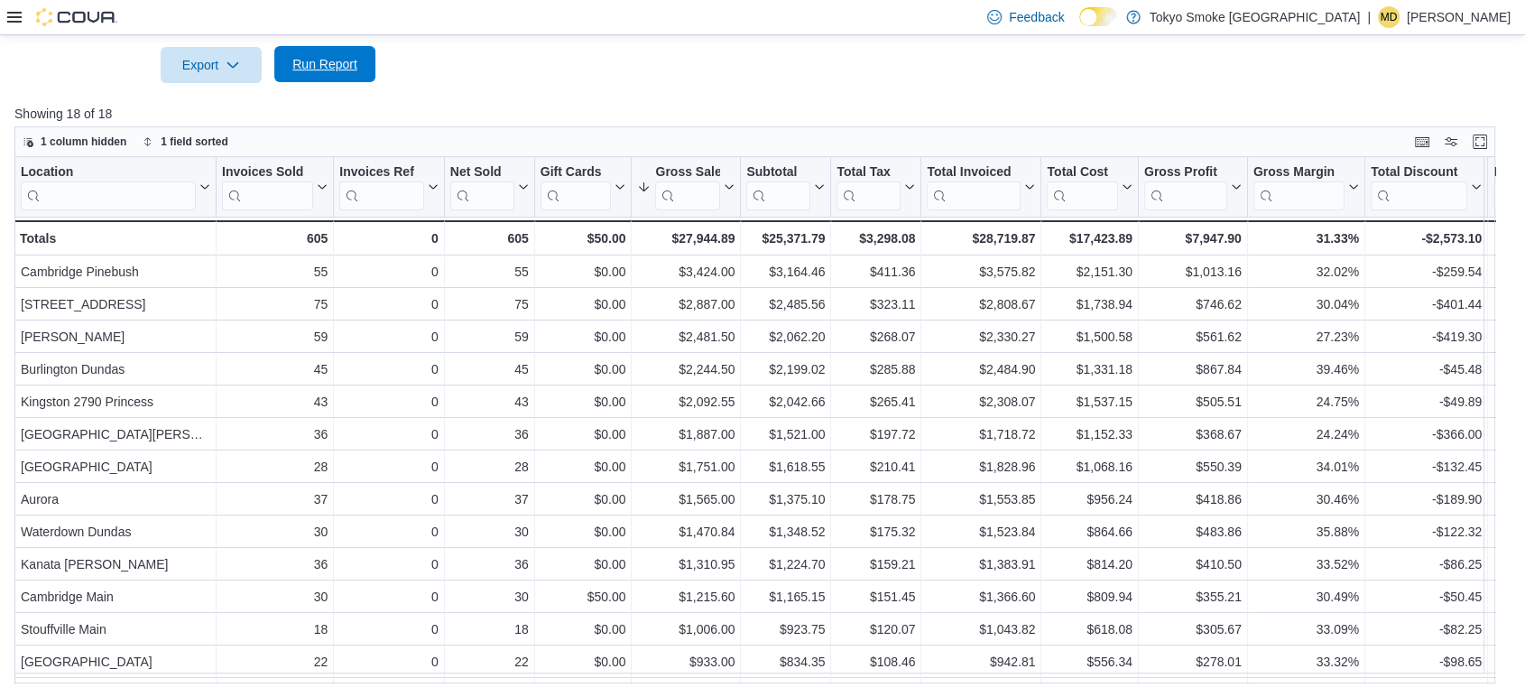
click at [338, 55] on span "Run Report" at bounding box center [324, 64] width 65 height 18
